Goal: Task Accomplishment & Management: Manage account settings

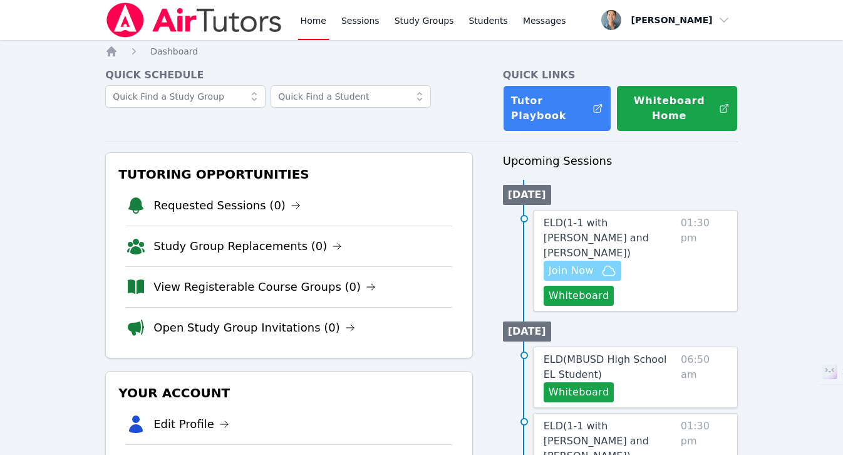
click at [598, 263] on span "Join Now" at bounding box center [583, 270] width 68 height 15
click at [587, 287] on button "Whiteboard" at bounding box center [579, 296] width 71 height 20
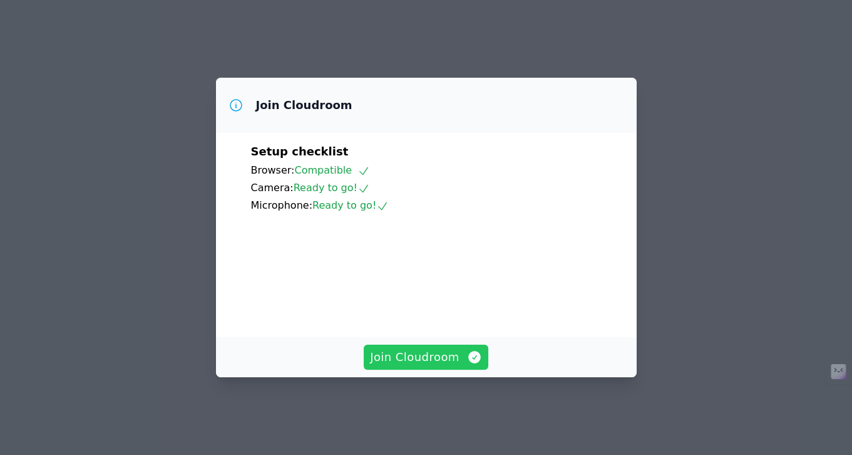
click at [468, 363] on icon "button" at bounding box center [474, 357] width 13 height 13
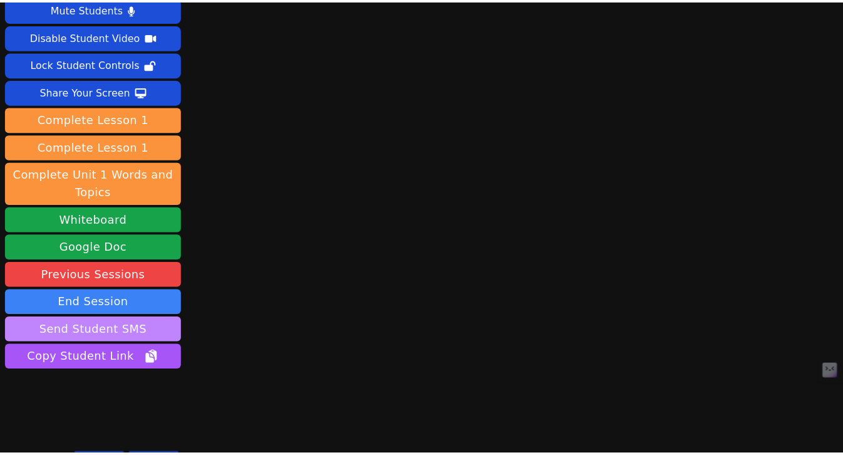
scroll to position [51, 0]
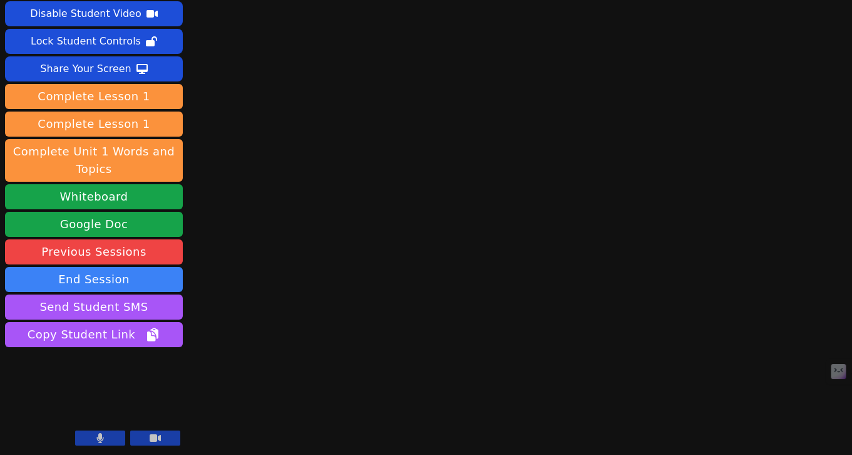
click at [113, 443] on button at bounding box center [100, 437] width 50 height 15
click at [148, 438] on button at bounding box center [155, 437] width 50 height 15
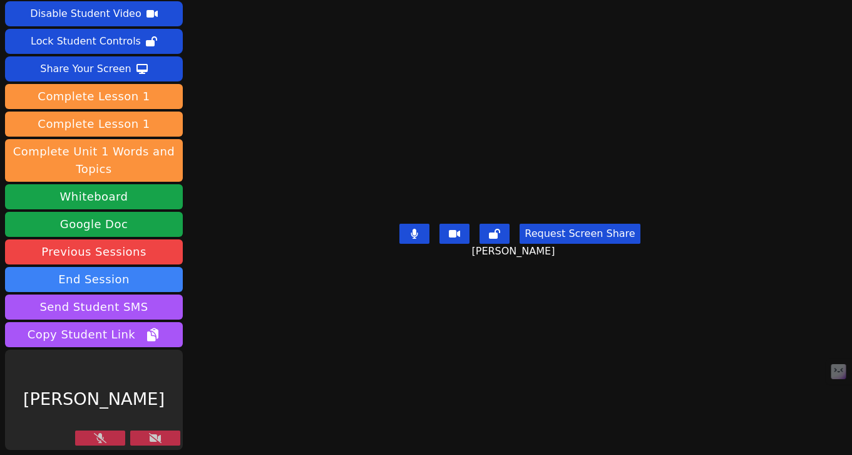
click at [94, 437] on icon at bounding box center [100, 438] width 13 height 10
click at [151, 435] on icon at bounding box center [155, 438] width 13 height 10
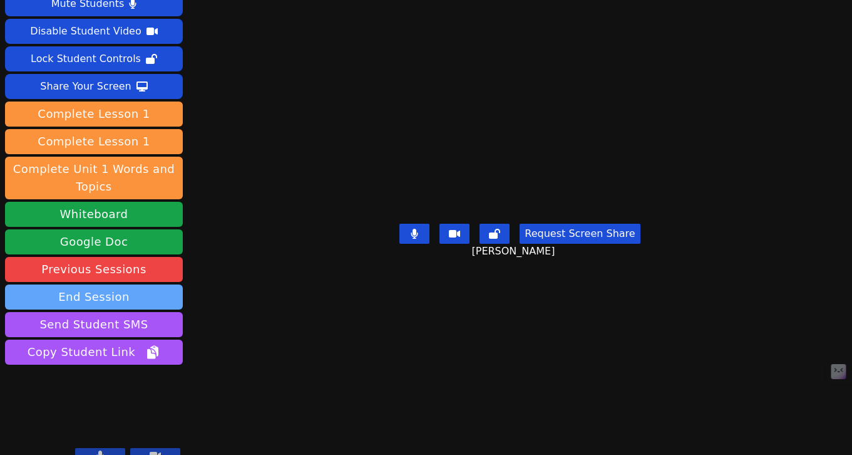
click at [117, 284] on button "End Session" at bounding box center [94, 296] width 178 height 25
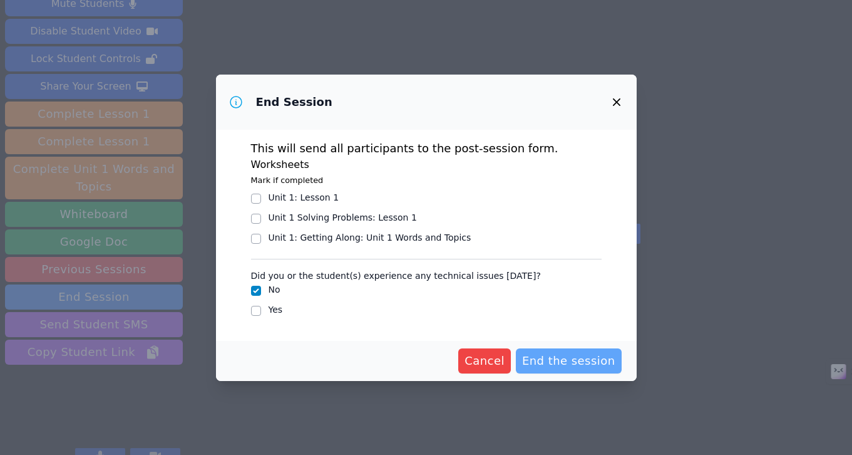
click at [574, 359] on span "End the session" at bounding box center [568, 361] width 93 height 18
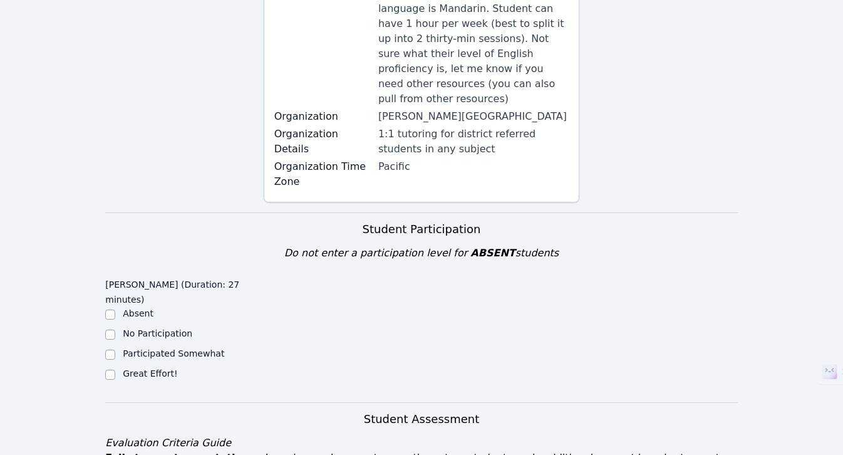
scroll to position [309, 0]
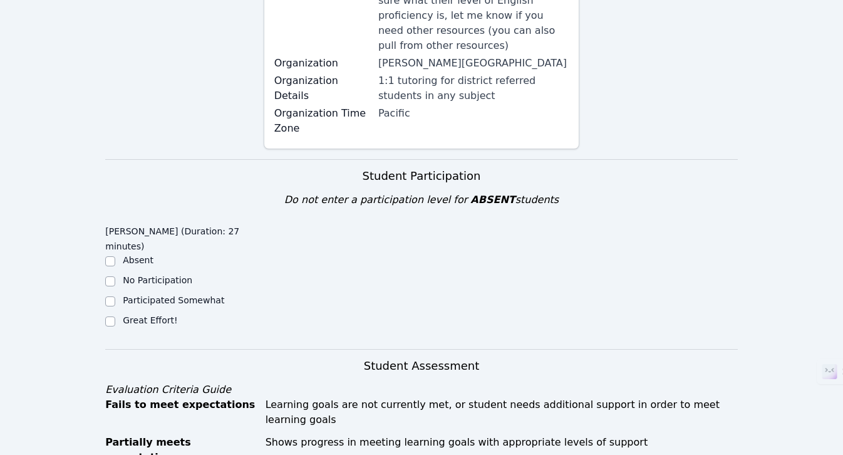
click at [142, 315] on label "Great Effort!" at bounding box center [150, 320] width 54 height 10
click at [115, 316] on input "Great Effort!" at bounding box center [110, 321] width 10 height 10
checkbox input "true"
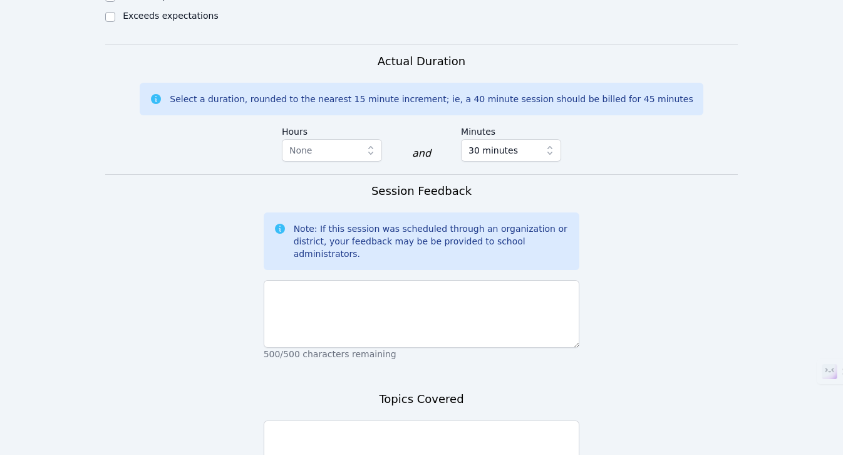
scroll to position [983, 0]
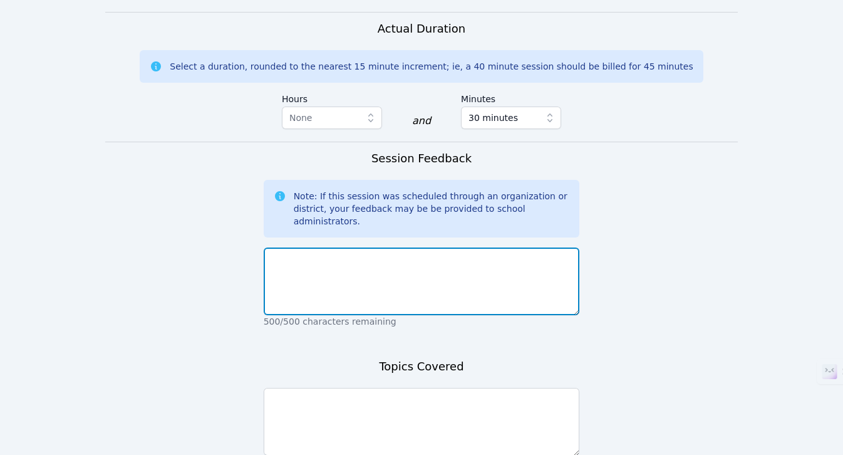
click at [416, 247] on textarea at bounding box center [422, 281] width 316 height 68
paste textarea "The student did a wonderful job [DATE]! He was able to review and elaborate on …"
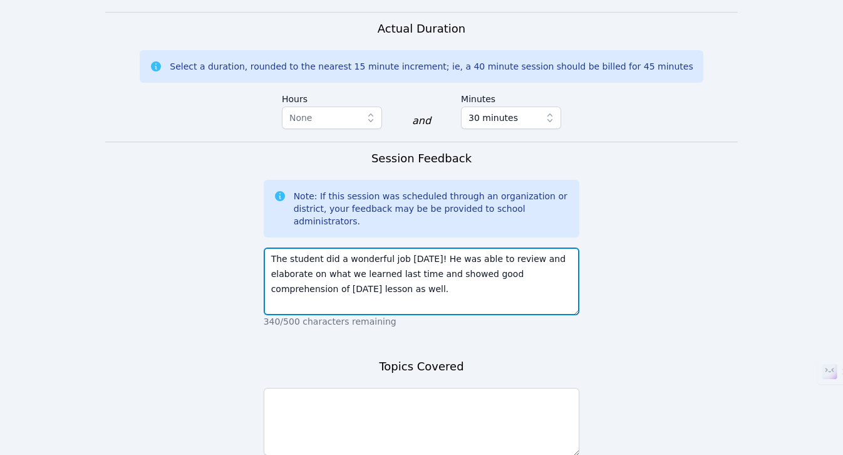
type textarea "The student did a wonderful job [DATE]! He was able to review and elaborate on …"
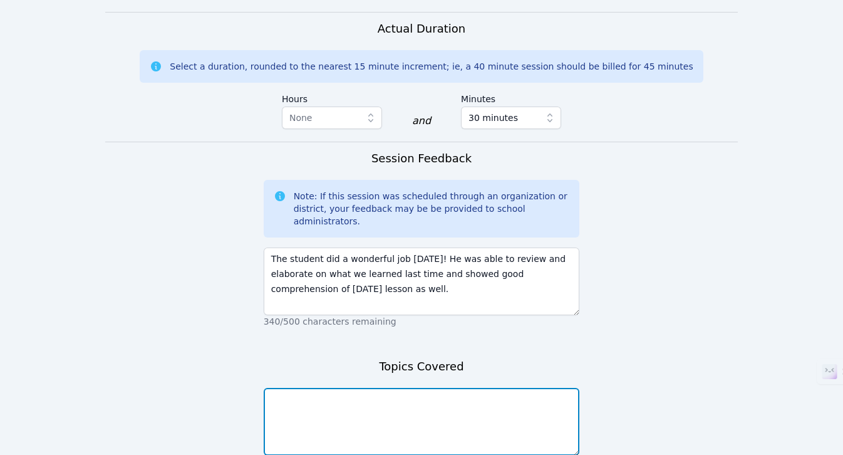
click at [383, 388] on textarea at bounding box center [422, 422] width 316 height 68
paste textarea "We practiced vocabulary and sentence building using simple words such as ant, b…"
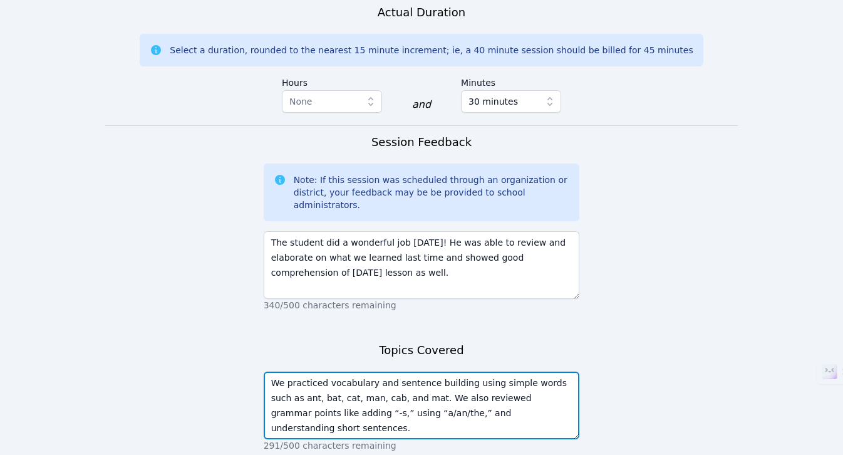
type textarea "We practiced vocabulary and sentence building using simple words such as ant, b…"
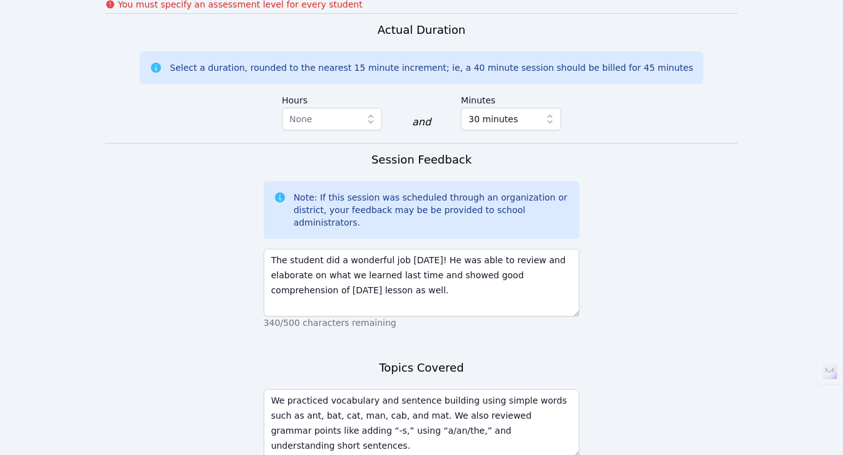
scroll to position [1017, 0]
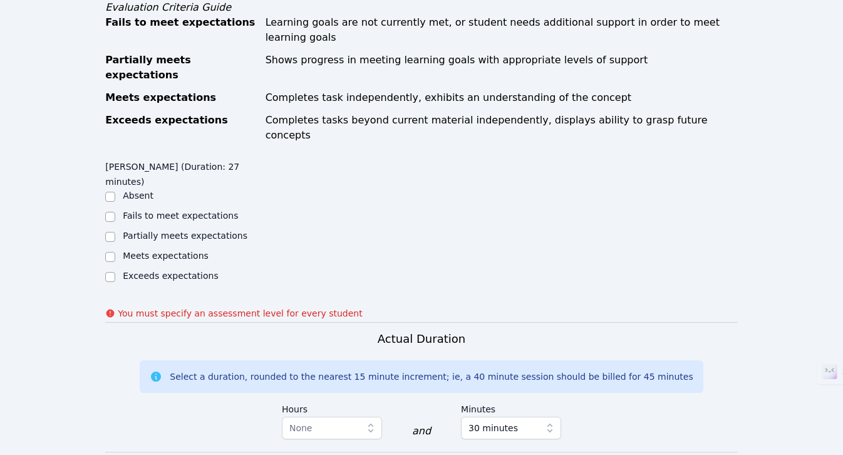
scroll to position [584, 0]
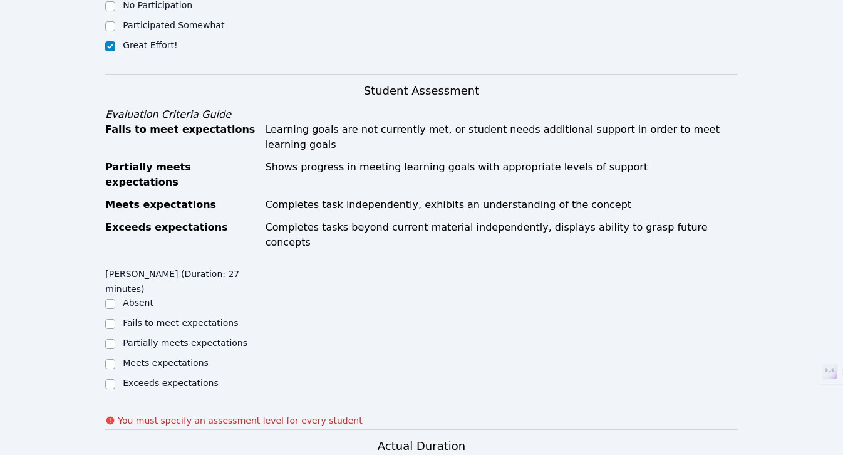
click at [162, 358] on label "Meets expectations" at bounding box center [166, 363] width 86 height 10
click at [115, 359] on input "Meets expectations" at bounding box center [110, 364] width 10 height 10
checkbox input "true"
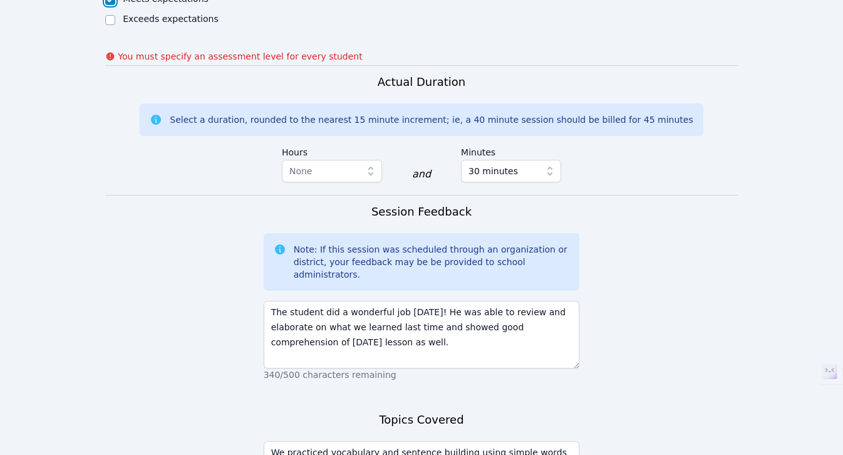
scroll to position [1017, 0]
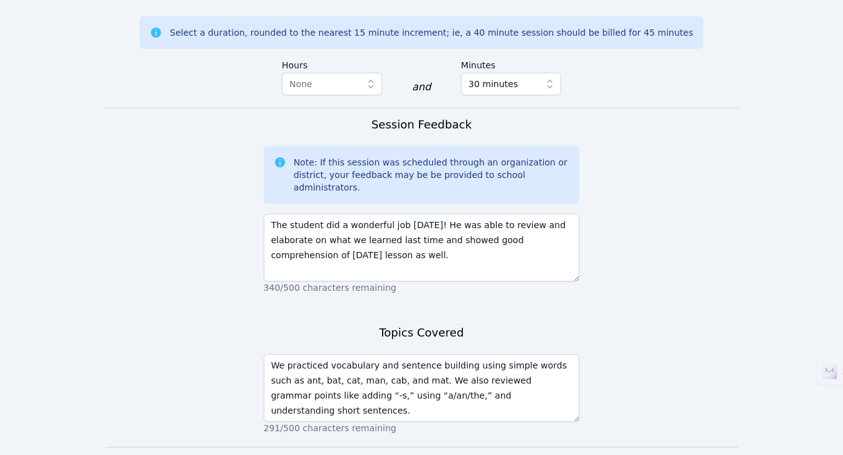
scroll to position [999, 0]
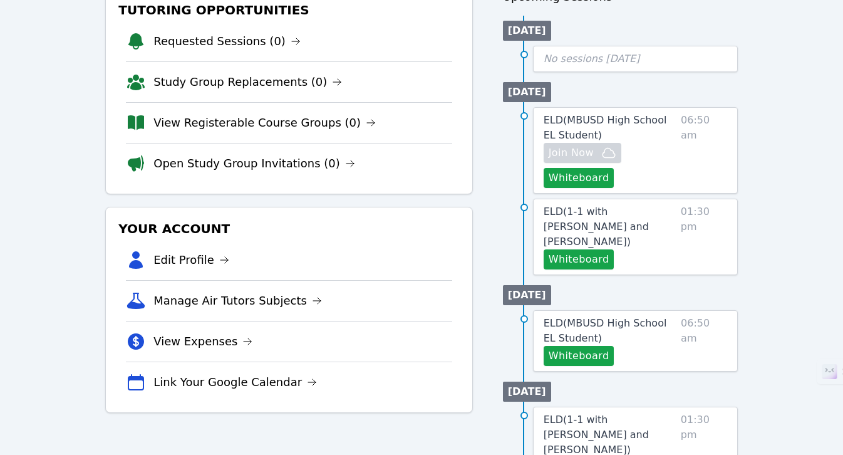
scroll to position [235, 0]
